Goal: Transaction & Acquisition: Purchase product/service

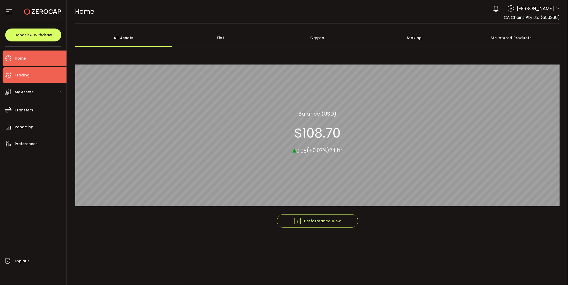
click at [42, 80] on li "Trading" at bounding box center [35, 75] width 64 height 16
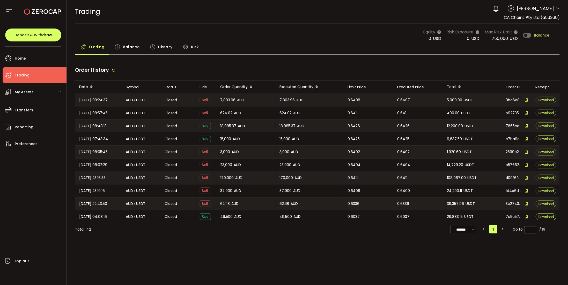
type input "***"
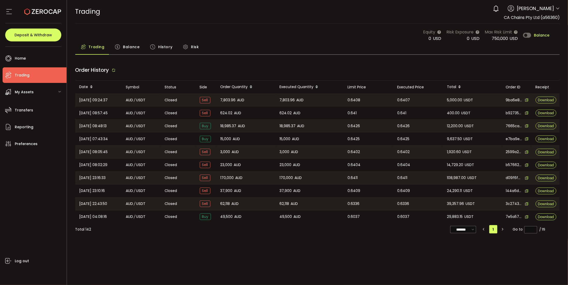
type input "***"
